Goal: Information Seeking & Learning: Learn about a topic

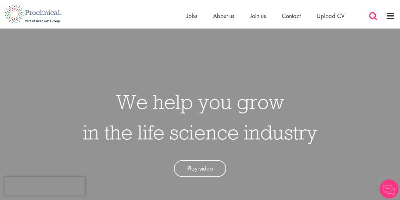
click at [373, 19] on span at bounding box center [373, 15] width 9 height 9
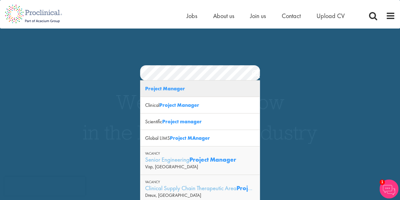
click at [197, 87] on div "Project Manager" at bounding box center [199, 88] width 119 height 16
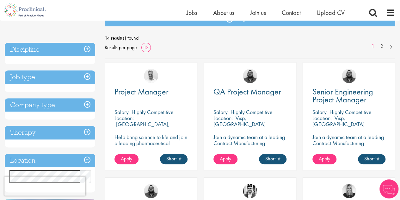
scroll to position [80, 0]
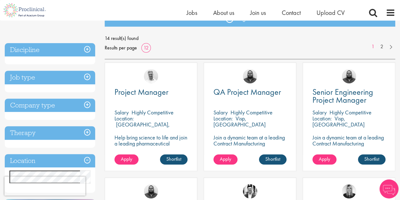
click at [160, 113] on p "Highly Competitive" at bounding box center [153, 112] width 42 height 7
click at [154, 98] on div "Project Manager" at bounding box center [151, 96] width 73 height 16
click at [153, 93] on span "Project Manager" at bounding box center [142, 91] width 54 height 11
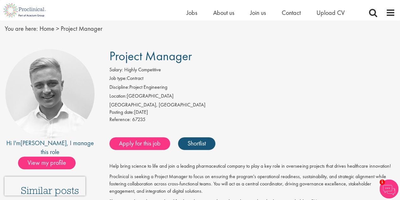
scroll to position [22, 0]
